Goal: Transaction & Acquisition: Book appointment/travel/reservation

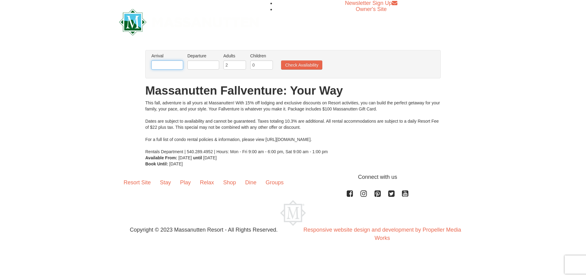
click at [157, 64] on input "text" at bounding box center [167, 64] width 32 height 9
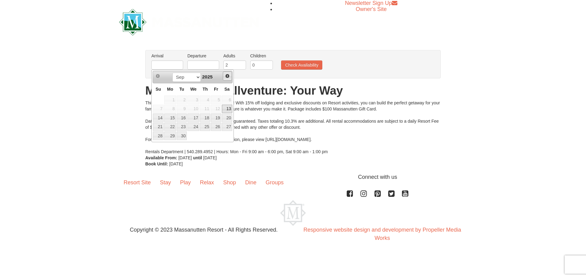
click at [225, 75] on span "Next" at bounding box center [227, 76] width 5 height 5
click at [217, 108] on link "10" at bounding box center [216, 109] width 10 height 9
type input "[DATE]"
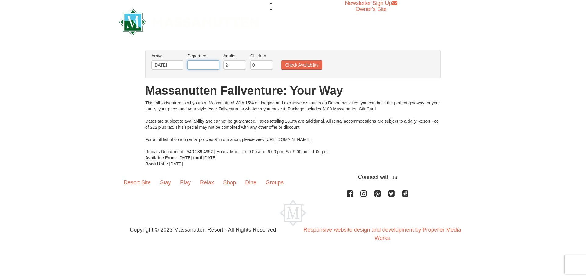
click at [194, 61] on input "text" at bounding box center [204, 64] width 32 height 9
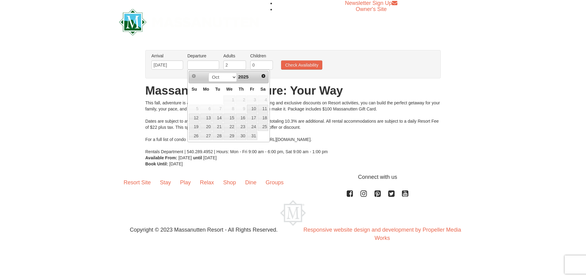
click at [258, 76] on div "Prev Next Oct Nov Dec 2025" at bounding box center [229, 77] width 80 height 12
click at [207, 118] on link "13" at bounding box center [206, 118] width 12 height 9
type input "[DATE]"
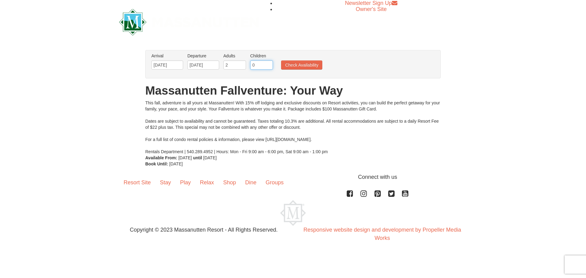
click at [261, 66] on input "0" at bounding box center [261, 64] width 23 height 9
click at [273, 61] on input "0" at bounding box center [261, 64] width 23 height 9
click at [269, 64] on input "1" at bounding box center [261, 64] width 23 height 9
type input "2"
click at [269, 64] on input "2" at bounding box center [261, 64] width 23 height 9
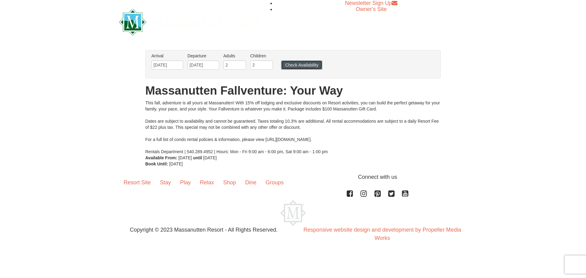
click at [291, 67] on button "Check Availability" at bounding box center [301, 64] width 41 height 9
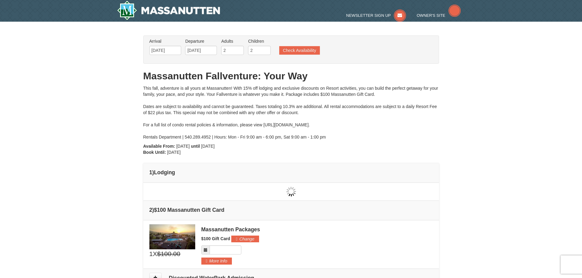
type input "[DATE]"
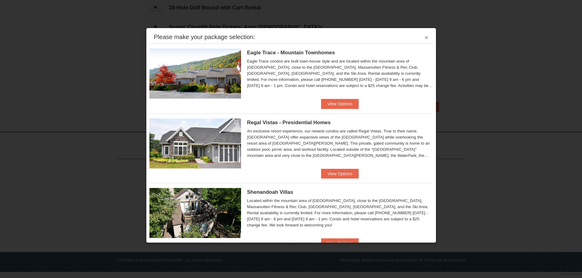
click at [425, 37] on button "×" at bounding box center [427, 38] width 4 height 6
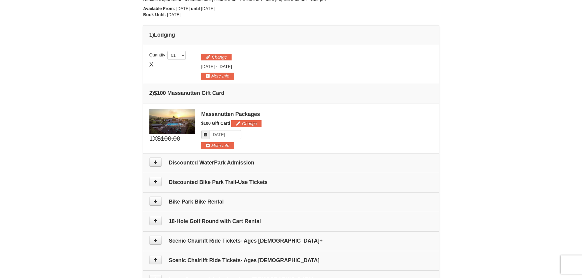
scroll to position [107, 0]
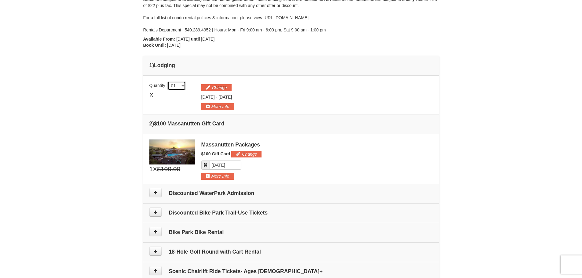
click at [181, 86] on select "01 02 03 04 05" at bounding box center [176, 85] width 18 height 9
click at [211, 105] on button "More Info" at bounding box center [217, 106] width 33 height 7
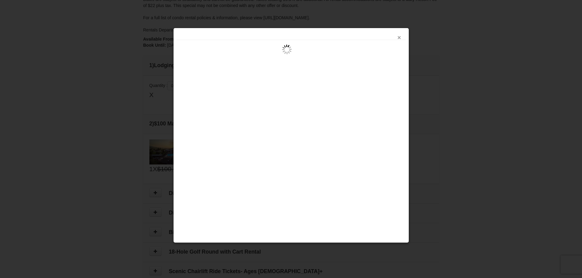
click at [399, 37] on button "×" at bounding box center [399, 38] width 4 height 6
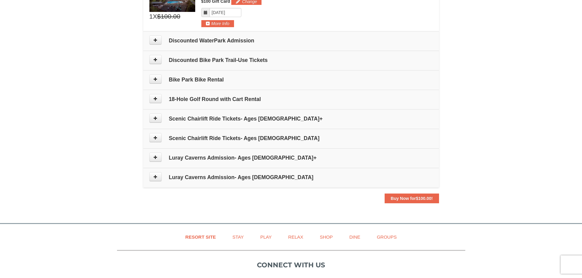
scroll to position [229, 0]
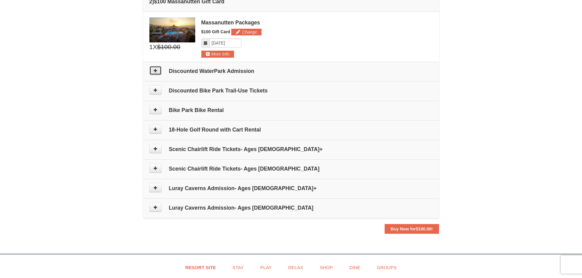
click at [155, 72] on icon at bounding box center [155, 70] width 4 height 4
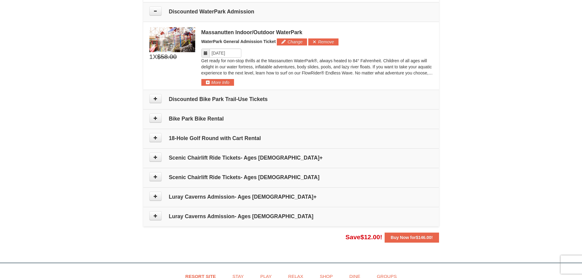
scroll to position [291, 0]
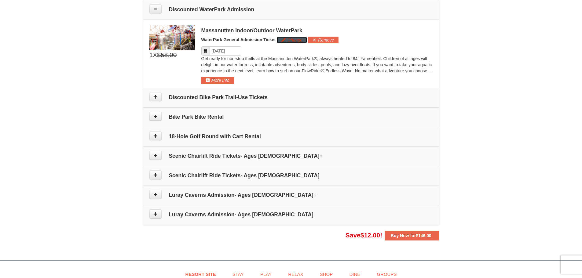
click at [287, 43] on button "Change" at bounding box center [292, 40] width 30 height 7
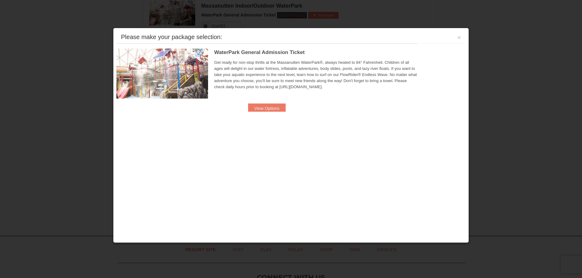
scroll to position [316, 0]
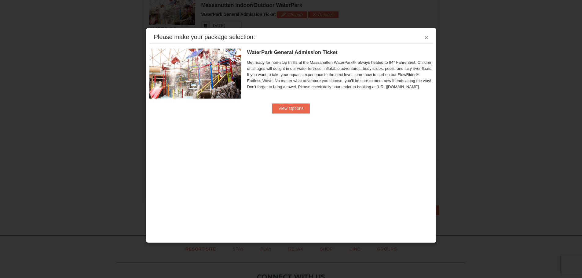
click at [425, 38] on button "×" at bounding box center [427, 38] width 4 height 6
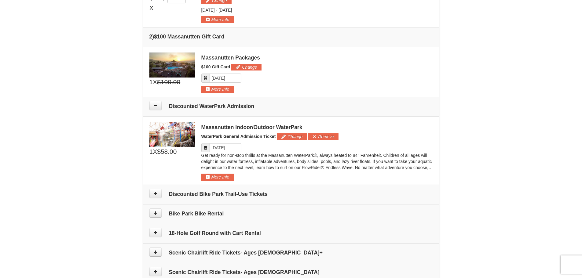
scroll to position [163, 0]
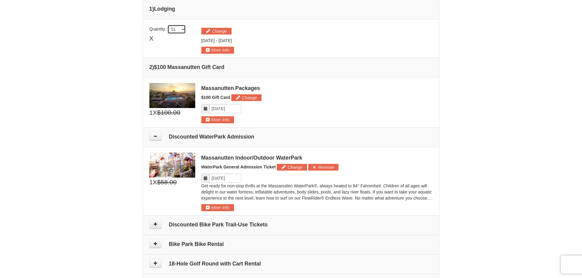
click at [182, 30] on select "01 02 03 04 05" at bounding box center [176, 29] width 18 height 9
click at [162, 114] on span "$100.00" at bounding box center [168, 112] width 23 height 9
click at [180, 30] on select "01 02 03 04 05" at bounding box center [176, 29] width 18 height 9
select select "1"
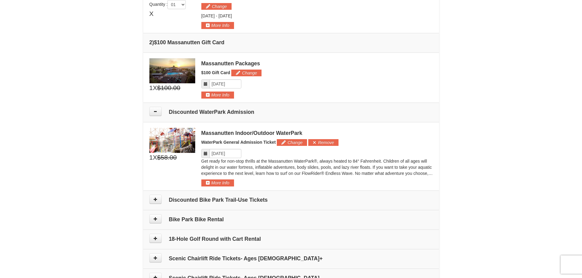
scroll to position [194, 0]
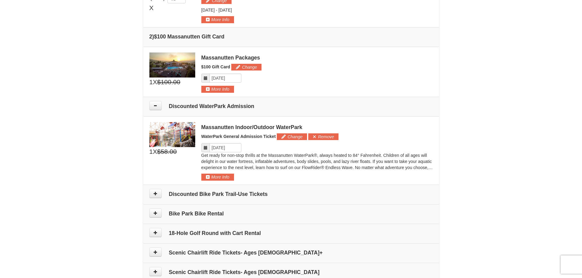
click at [213, 182] on td "Please make your package selection: × 1" at bounding box center [291, 150] width 296 height 68
click at [213, 178] on button "More Info" at bounding box center [217, 177] width 33 height 7
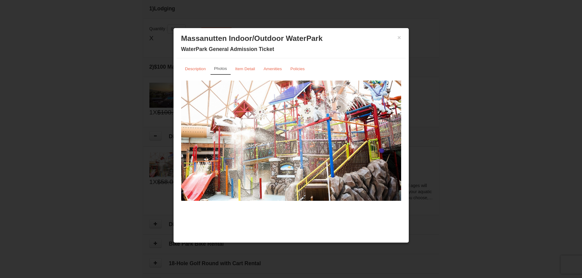
scroll to position [163, 0]
click at [197, 66] on link "Description" at bounding box center [195, 69] width 29 height 12
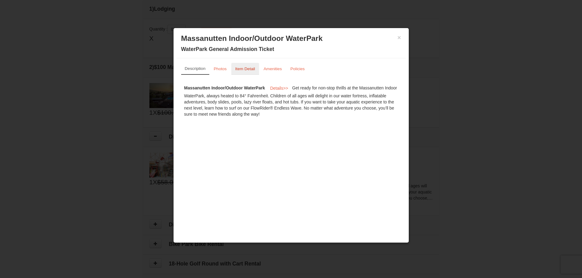
click at [240, 66] on link "Item Detail" at bounding box center [245, 69] width 28 height 12
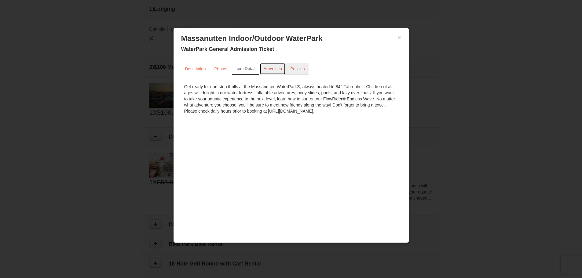
drag, startPoint x: 275, startPoint y: 66, endPoint x: 296, endPoint y: 68, distance: 20.5
click at [275, 66] on link "Amenities" at bounding box center [273, 69] width 26 height 12
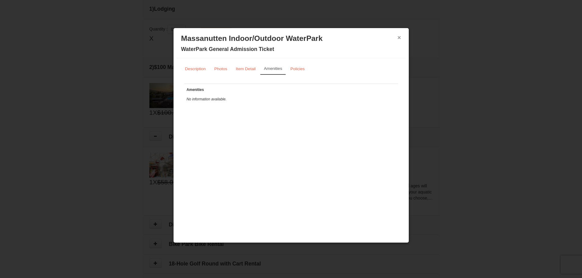
click at [399, 39] on button "×" at bounding box center [399, 38] width 4 height 6
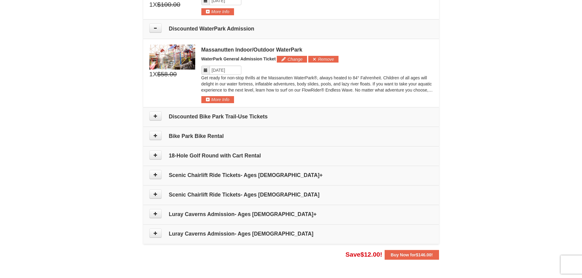
scroll to position [286, 0]
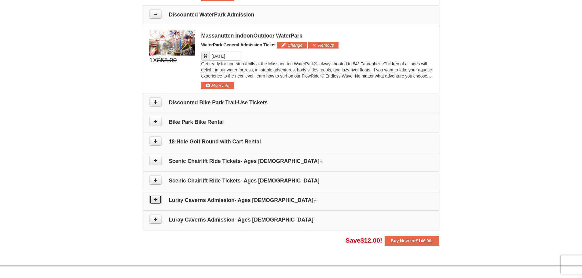
click at [157, 202] on icon at bounding box center [155, 200] width 4 height 4
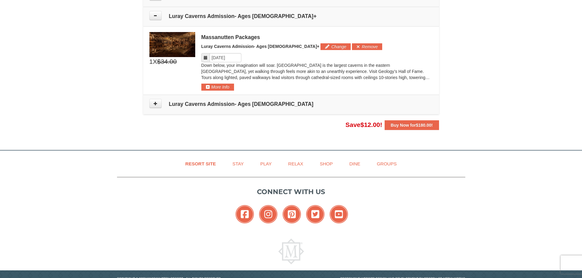
scroll to position [476, 0]
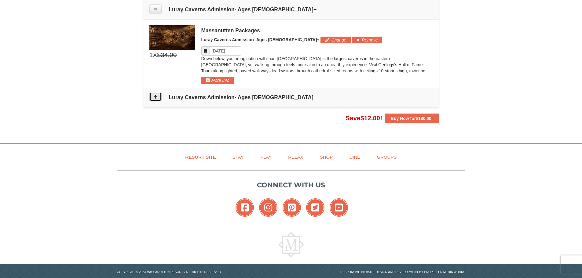
click at [155, 99] on button at bounding box center [155, 96] width 12 height 9
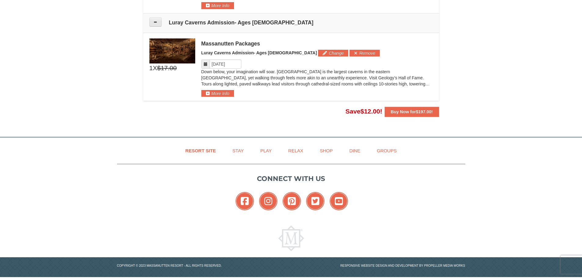
scroll to position [556, 0]
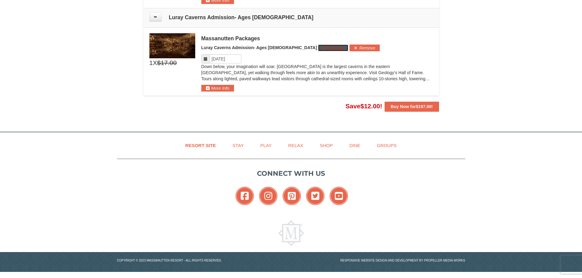
click at [318, 46] on button "Change" at bounding box center [333, 48] width 30 height 7
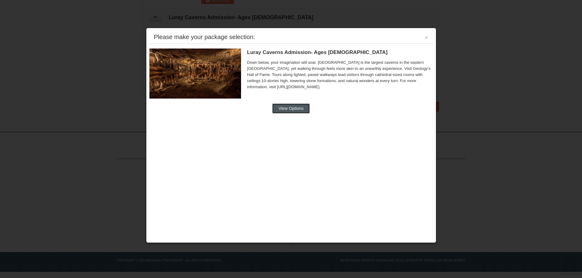
click at [282, 109] on button "View Options" at bounding box center [290, 109] width 37 height 10
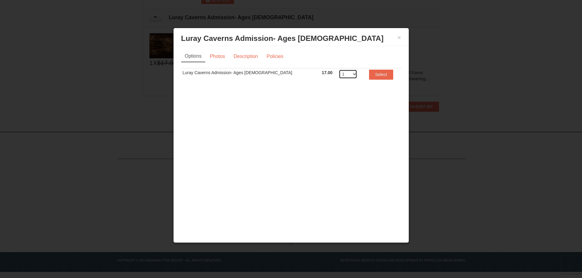
click at [339, 72] on select "1 2 3 4 5 6 7 8 9 10 11 12 13 14 15 16 17 18 19 20" at bounding box center [348, 74] width 18 height 9
select select "2"
click at [339, 70] on select "1 2 3 4 5 6 7 8 9 10 11 12 13 14 15 16 17 18 19 20" at bounding box center [348, 74] width 18 height 9
click at [369, 75] on button "Select" at bounding box center [381, 75] width 24 height 10
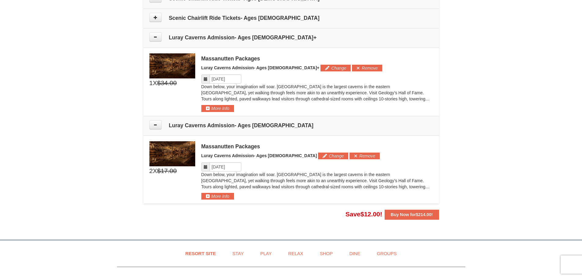
scroll to position [434, 0]
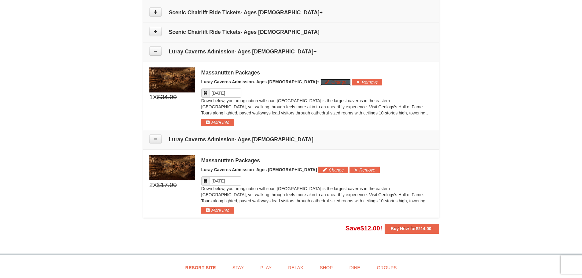
click at [320, 82] on button "Change" at bounding box center [335, 82] width 30 height 7
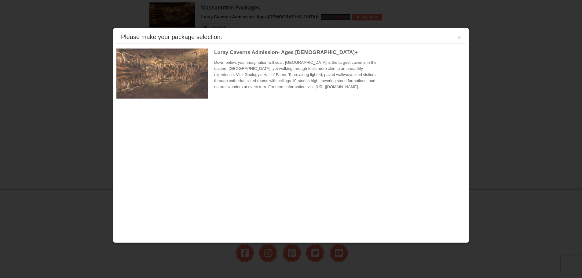
scroll to position [502, 0]
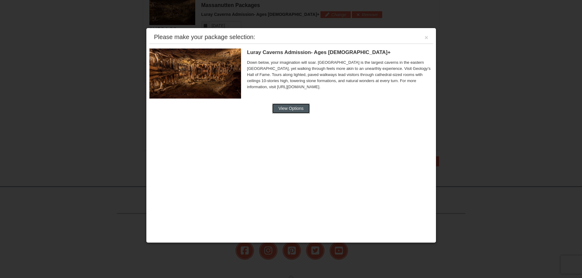
click at [290, 106] on button "View Options" at bounding box center [290, 109] width 37 height 10
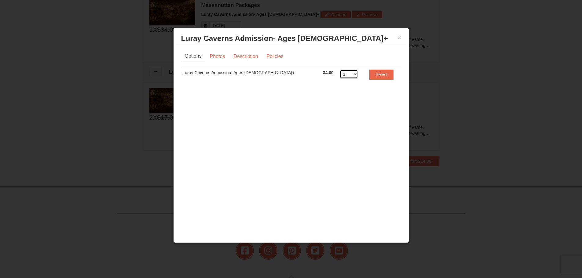
click at [340, 74] on select "1 2 3 4 5 6 7 8 9 10 11 12 13 14 15 16 17 18 19 20" at bounding box center [349, 74] width 18 height 9
select select "2"
click at [340, 70] on select "1 2 3 4 5 6 7 8 9 10 11 12 13 14 15 16 17 18 19 20" at bounding box center [349, 74] width 18 height 9
click at [369, 75] on button "Select" at bounding box center [381, 75] width 24 height 10
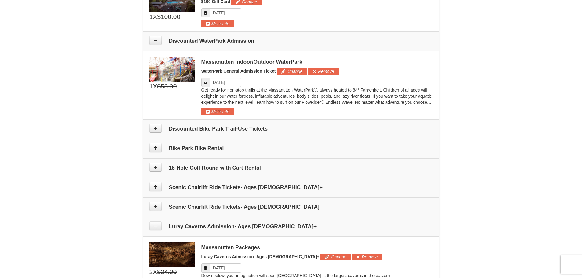
scroll to position [227, 0]
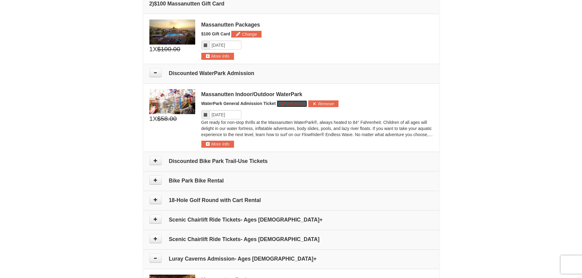
click at [298, 104] on button "Change" at bounding box center [292, 103] width 30 height 7
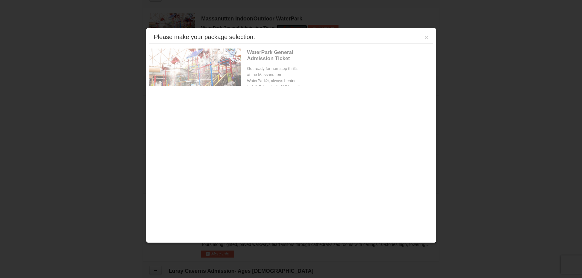
scroll to position [316, 0]
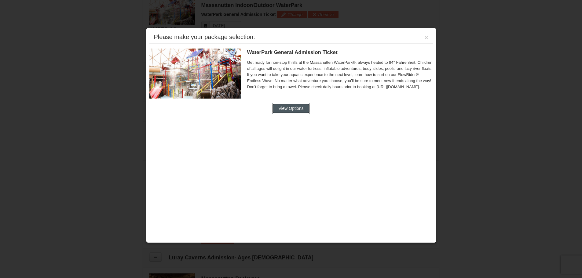
click at [294, 107] on button "View Options" at bounding box center [290, 109] width 37 height 10
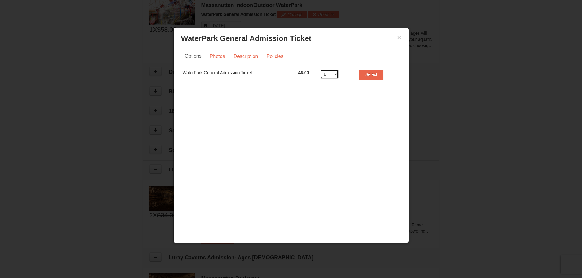
click at [335, 75] on select "1 2 3 4 5 6 7 8" at bounding box center [329, 74] width 18 height 9
select select "4"
click at [320, 70] on select "1 2 3 4 5 6 7 8" at bounding box center [329, 74] width 18 height 9
click at [368, 73] on button "Select" at bounding box center [371, 75] width 24 height 10
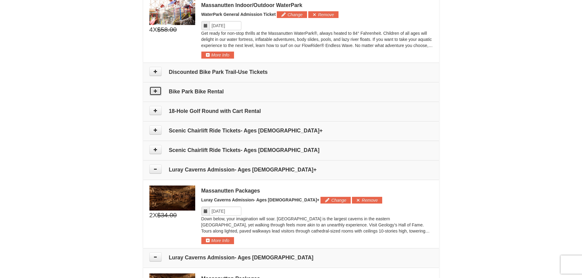
click at [158, 93] on button at bounding box center [155, 90] width 12 height 9
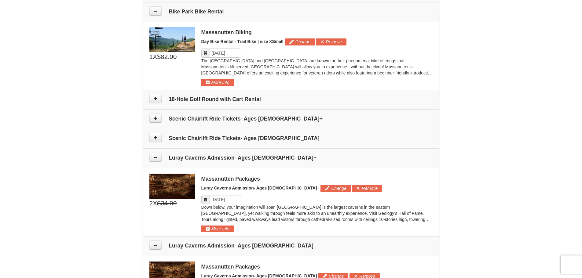
scroll to position [398, 0]
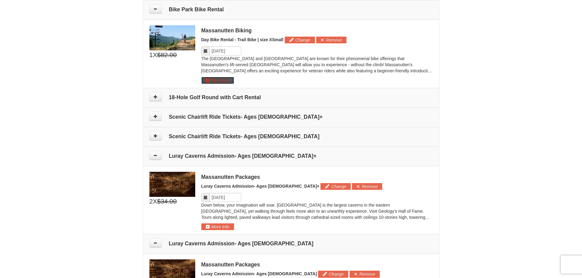
click at [202, 83] on button "More Info" at bounding box center [217, 80] width 33 height 7
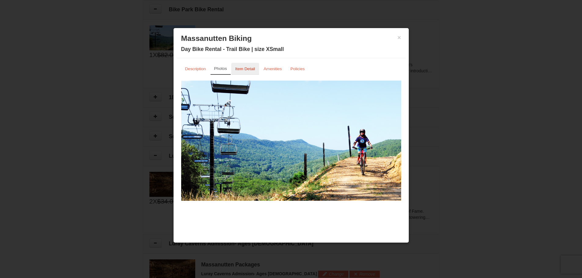
click at [245, 70] on small "Item Detail" at bounding box center [245, 69] width 20 height 5
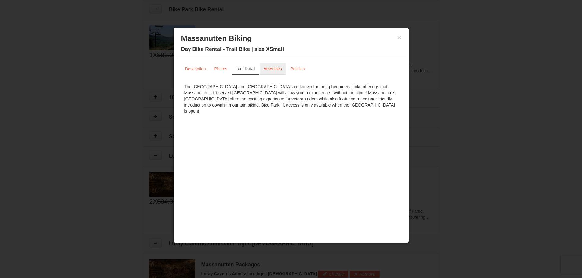
click at [272, 72] on link "Amenities" at bounding box center [273, 69] width 26 height 12
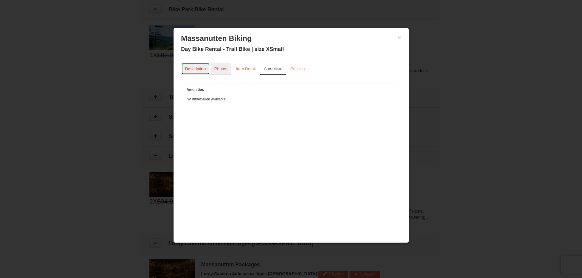
drag, startPoint x: 202, startPoint y: 68, endPoint x: 217, endPoint y: 69, distance: 15.3
click at [202, 68] on small "Description" at bounding box center [195, 69] width 21 height 5
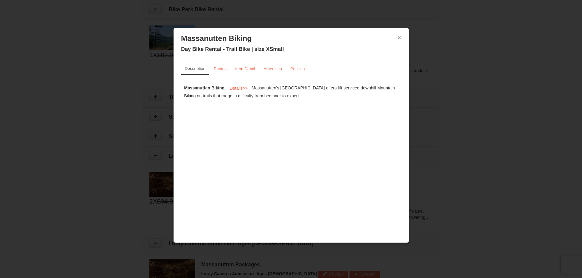
click at [399, 37] on button "×" at bounding box center [399, 38] width 4 height 6
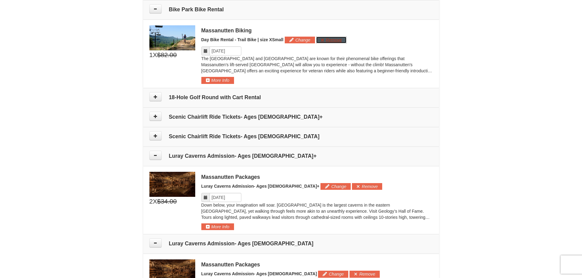
click at [338, 41] on button "Remove" at bounding box center [331, 40] width 30 height 7
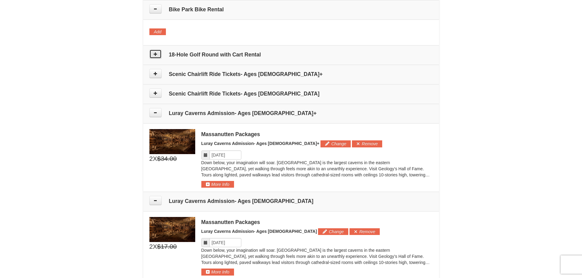
click at [157, 56] on icon at bounding box center [155, 54] width 4 height 4
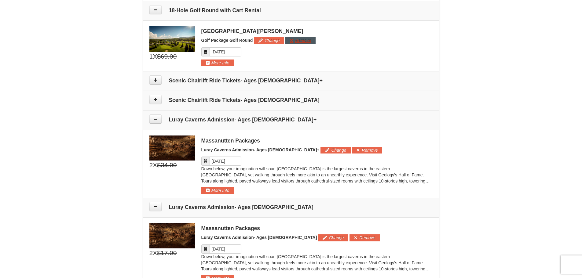
scroll to position [444, 0]
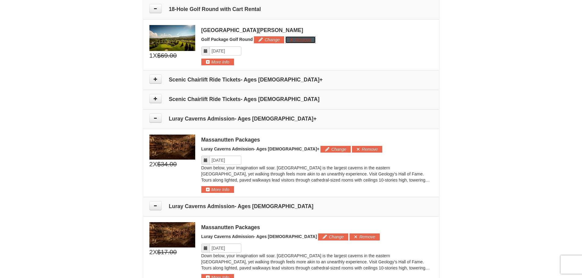
click at [301, 38] on button "Remove" at bounding box center [300, 39] width 30 height 7
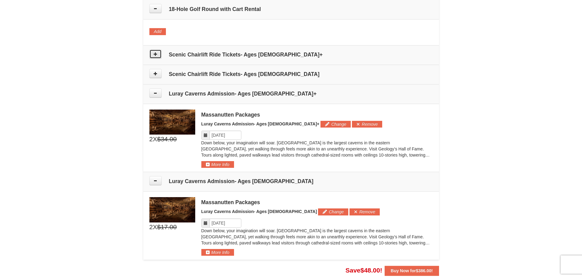
click at [156, 55] on icon at bounding box center [155, 54] width 4 height 4
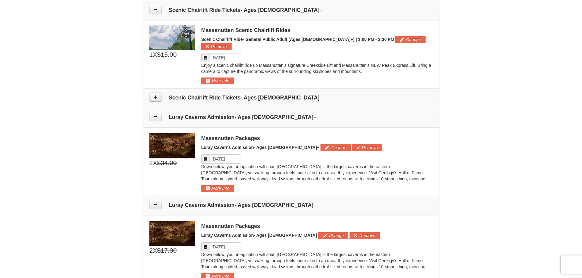
scroll to position [489, 0]
click at [232, 43] on button "Remove" at bounding box center [216, 46] width 30 height 7
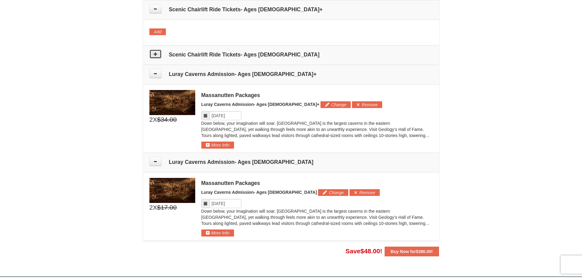
click at [155, 55] on icon at bounding box center [155, 54] width 4 height 4
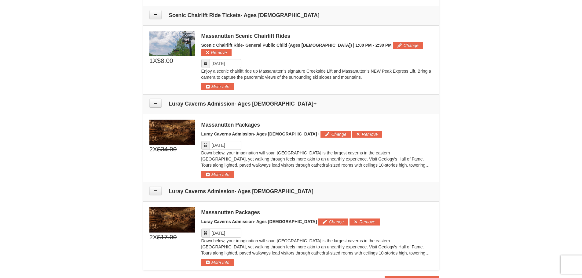
scroll to position [534, 0]
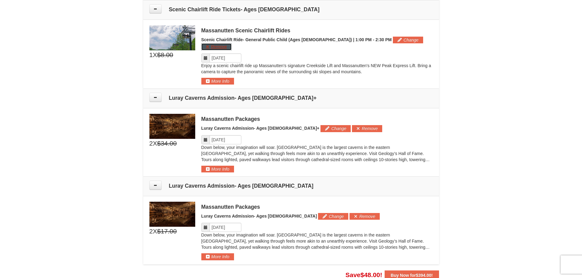
click at [232, 43] on button "Remove" at bounding box center [216, 46] width 30 height 7
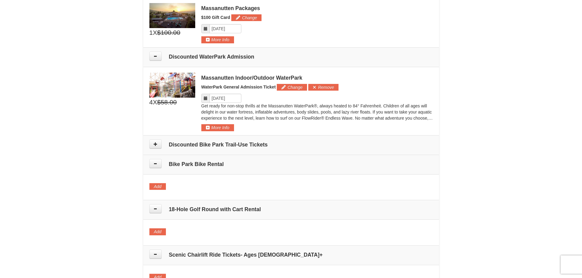
scroll to position [229, 0]
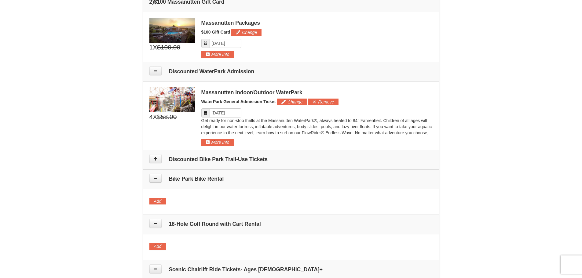
click at [262, 162] on h4 "Discounted Bike Park Trail-Use Tickets" at bounding box center [290, 159] width 283 height 6
click at [155, 159] on icon at bounding box center [155, 159] width 4 height 4
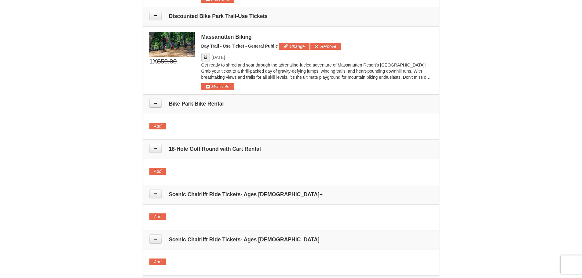
scroll to position [379, 0]
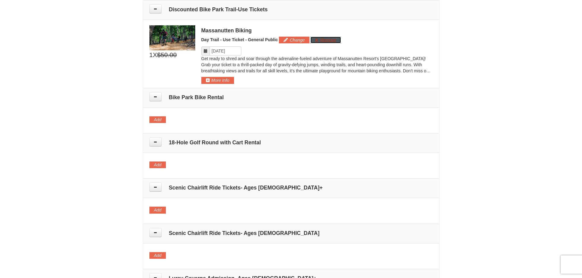
click at [328, 40] on button "Remove" at bounding box center [325, 40] width 30 height 7
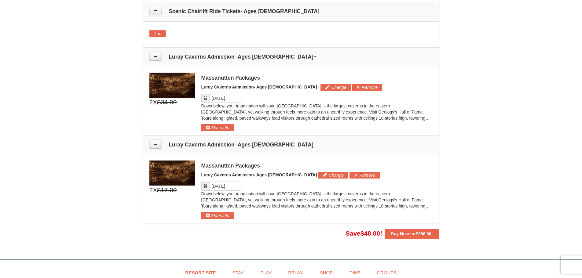
scroll to position [562, 0]
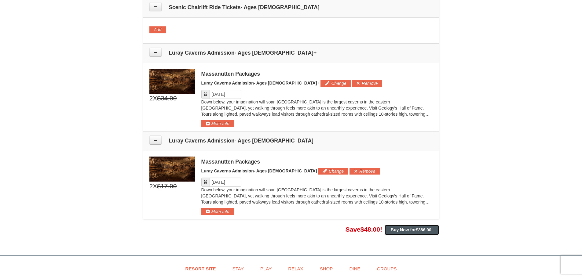
click at [418, 227] on button "Buy Now for $386.00 !" at bounding box center [412, 230] width 54 height 10
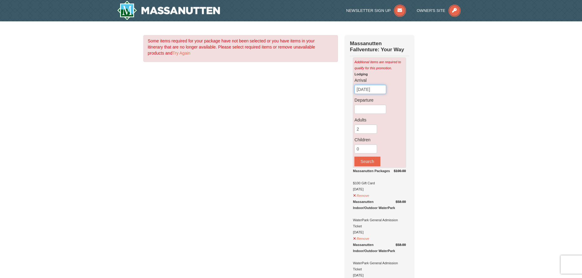
click at [370, 86] on input "[DATE]" at bounding box center [370, 89] width 32 height 9
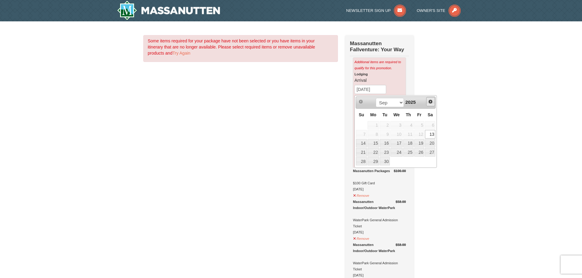
click at [432, 100] on span "Next" at bounding box center [430, 101] width 5 height 5
click at [420, 136] on link "10" at bounding box center [419, 134] width 10 height 9
type input "[DATE]"
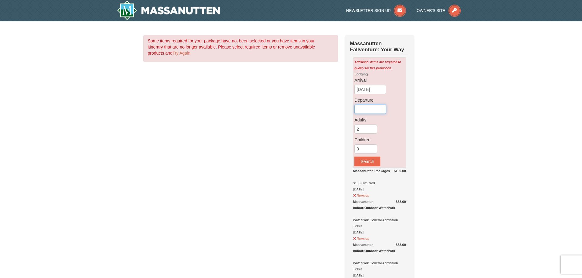
click at [381, 110] on input "text" at bounding box center [370, 109] width 32 height 9
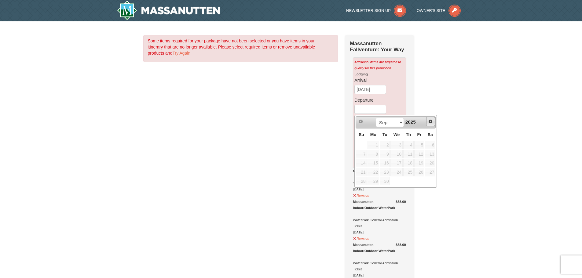
click at [428, 121] on span "Next" at bounding box center [430, 121] width 5 height 5
click at [376, 163] on link "13" at bounding box center [373, 163] width 12 height 9
type input "[DATE]"
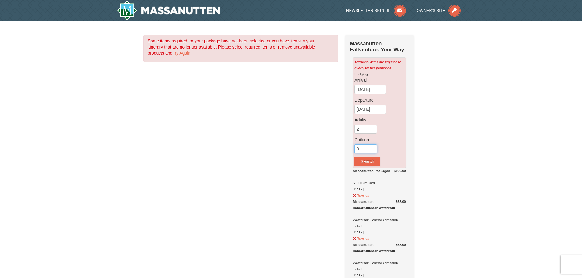
click at [364, 148] on input "0" at bounding box center [365, 148] width 23 height 9
click at [373, 148] on input "1" at bounding box center [365, 148] width 23 height 9
type input "2"
click at [373, 148] on input "2" at bounding box center [365, 148] width 23 height 9
click at [369, 163] on button "Search" at bounding box center [367, 162] width 26 height 10
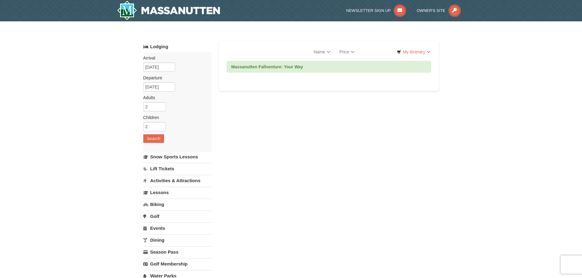
select select "9"
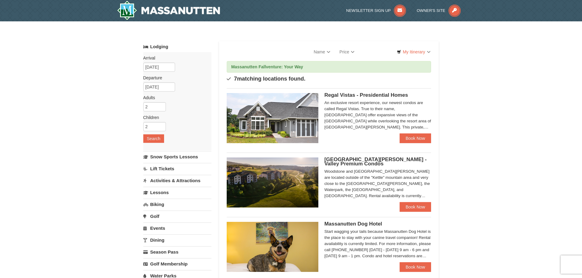
select select "9"
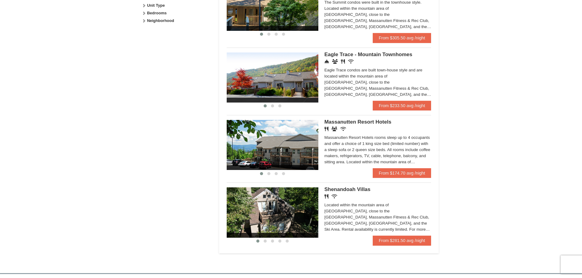
scroll to position [367, 0]
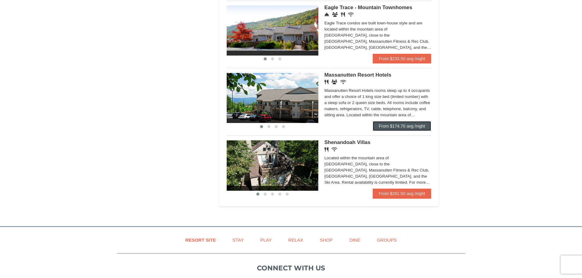
click at [403, 129] on link "From $174.70 avg /night" at bounding box center [402, 126] width 59 height 10
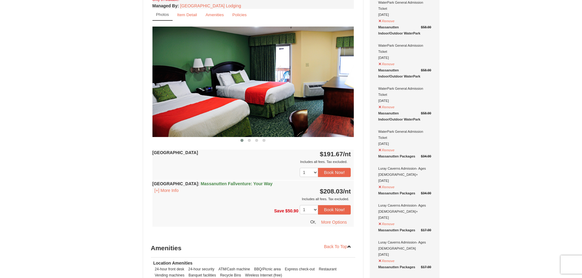
scroll to position [244, 0]
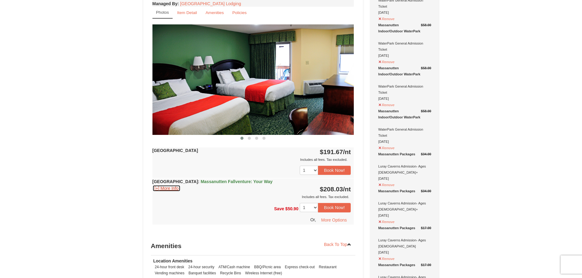
click at [169, 189] on button "[+] More Info" at bounding box center [166, 188] width 28 height 7
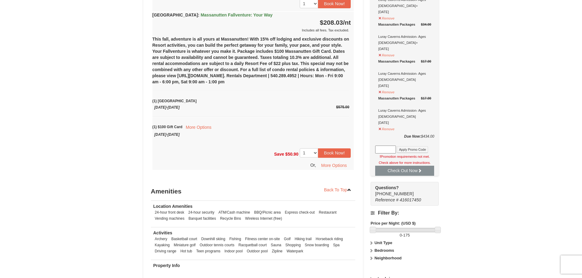
scroll to position [397, 0]
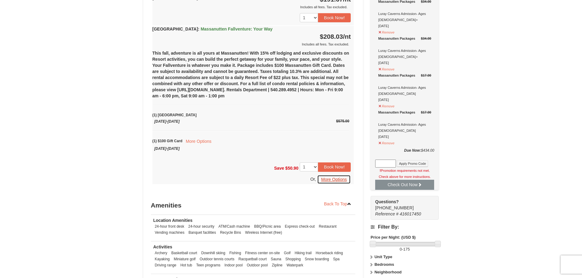
click at [335, 180] on button "More Options" at bounding box center [334, 179] width 34 height 9
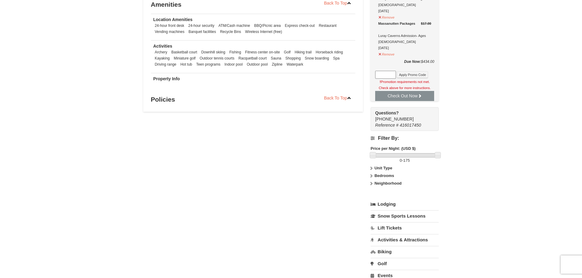
scroll to position [397, 0]
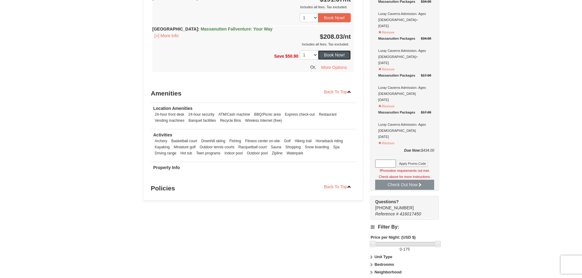
click at [330, 55] on button "Book Now!" at bounding box center [334, 54] width 33 height 9
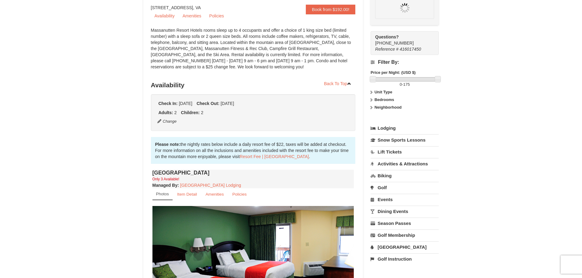
scroll to position [60, 0]
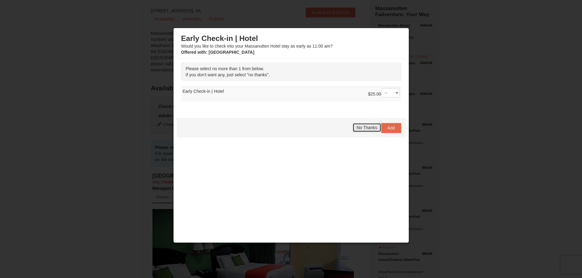
click at [365, 131] on button "No Thanks" at bounding box center [366, 127] width 28 height 9
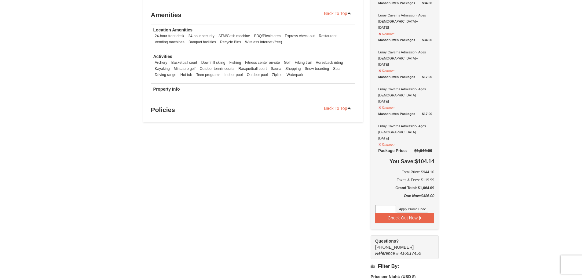
scroll to position [489, 0]
